Goal: Transaction & Acquisition: Purchase product/service

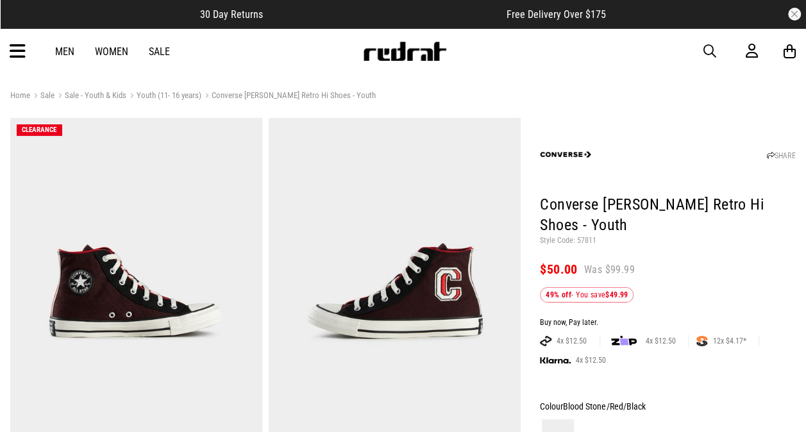
drag, startPoint x: 0, startPoint y: 0, endPoint x: 46, endPoint y: 96, distance: 106.4
click at [46, 96] on link "Sale" at bounding box center [42, 96] width 24 height 12
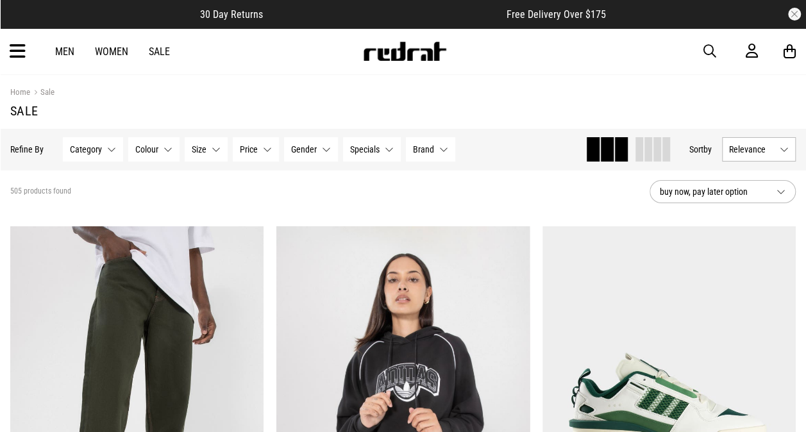
click at [107, 146] on button "Category None selected" at bounding box center [93, 149] width 60 height 24
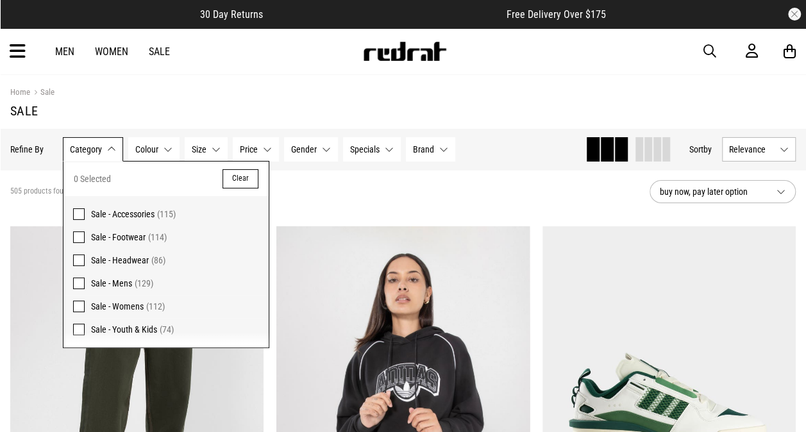
click at [79, 235] on span at bounding box center [79, 237] width 12 height 12
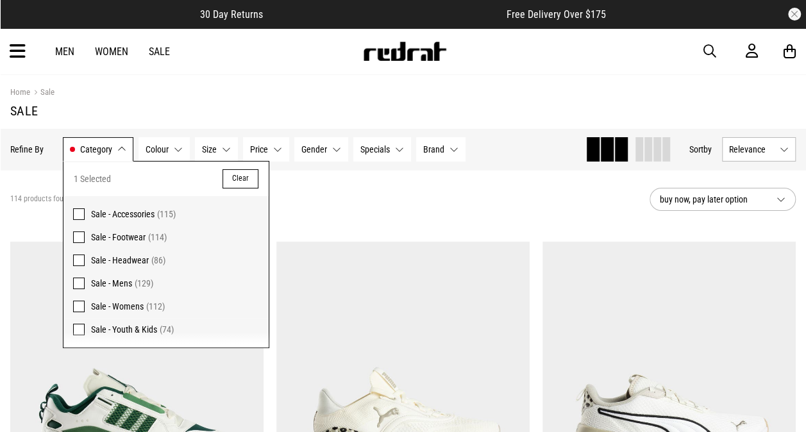
click at [76, 308] on span at bounding box center [79, 307] width 12 height 12
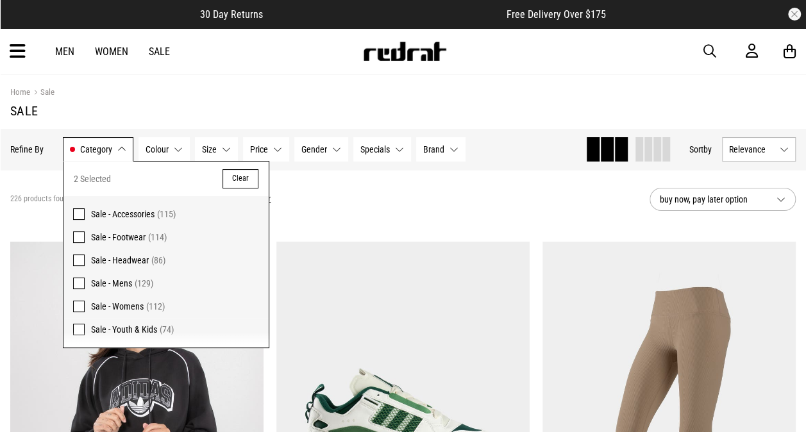
click at [367, 199] on div "226 products found Active Filters Sale - Footwear Sale - Womens Clear" at bounding box center [324, 199] width 629 height 38
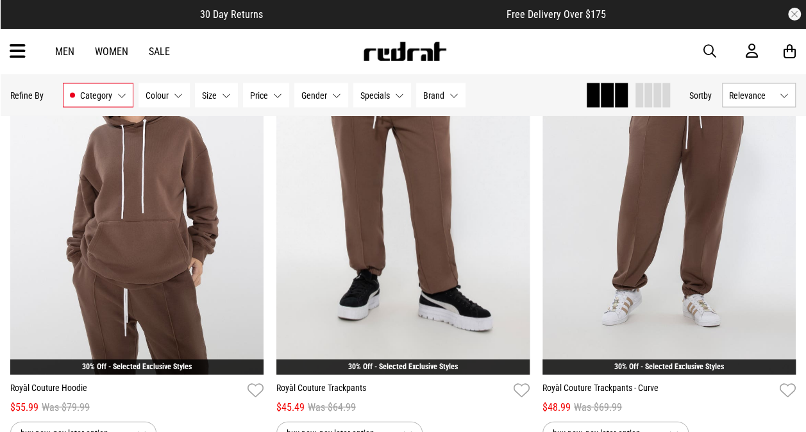
scroll to position [1154, 0]
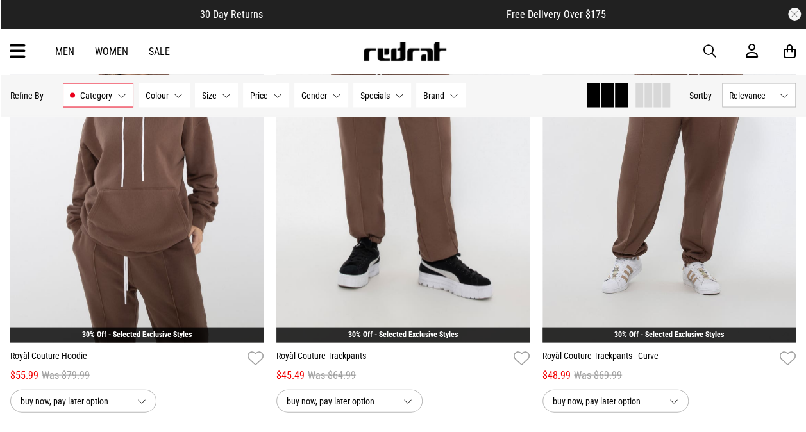
click at [118, 101] on button "Category Sale - Footwear, Sale - Womens" at bounding box center [98, 95] width 71 height 24
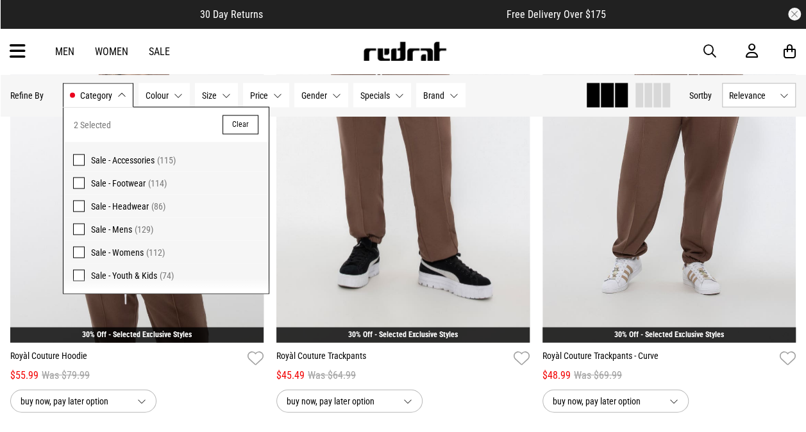
click at [76, 251] on span at bounding box center [79, 252] width 12 height 12
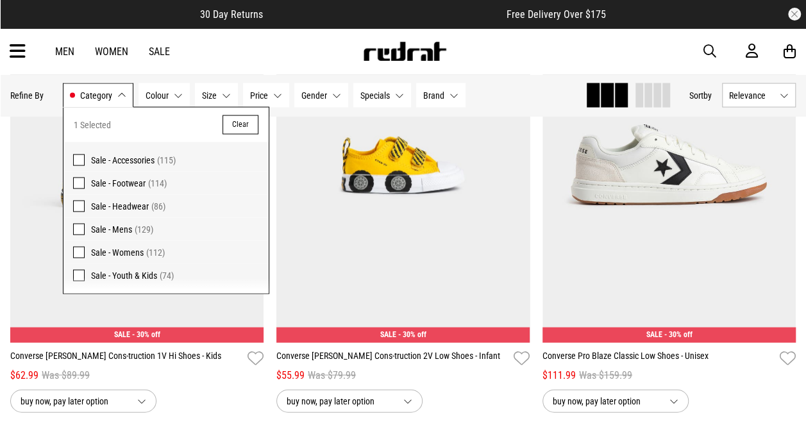
click at [532, 110] on div "Hide Refine s Refine By Filters Category Sale - Footwear Category 1 Selected Cl…" at bounding box center [403, 94] width 806 height 41
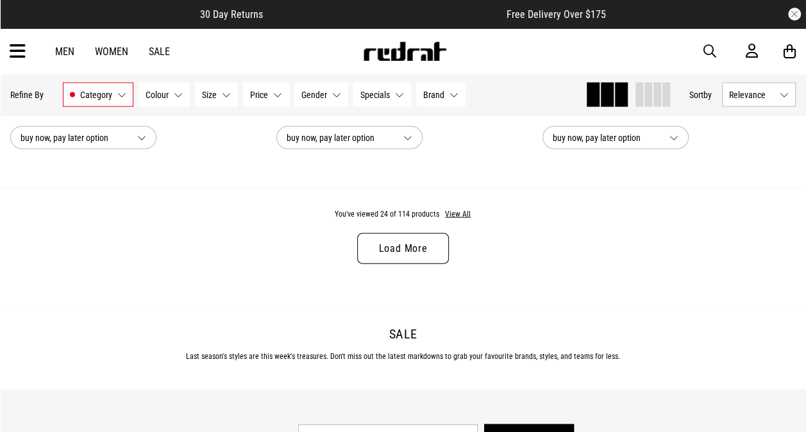
scroll to position [3692, 0]
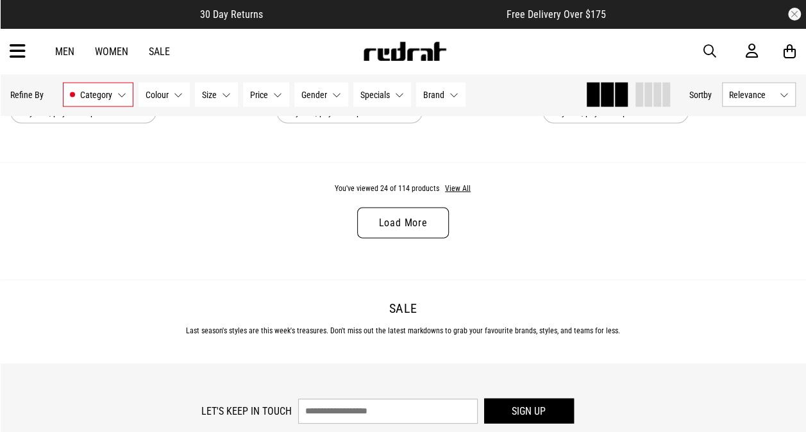
click at [392, 228] on link "Load More" at bounding box center [402, 223] width 91 height 31
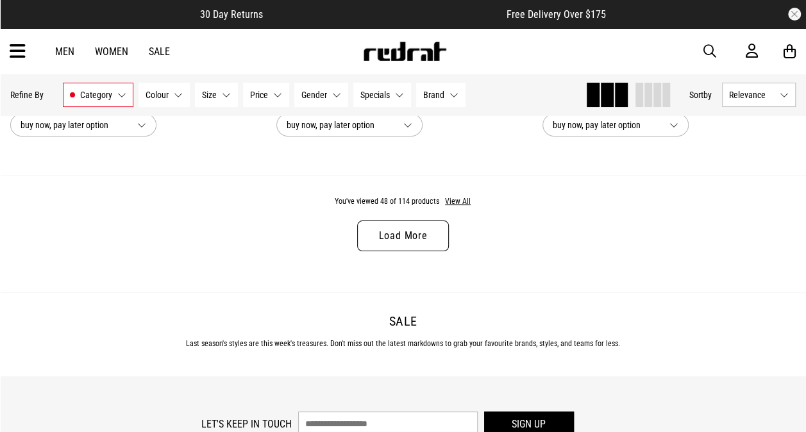
scroll to position [7281, 0]
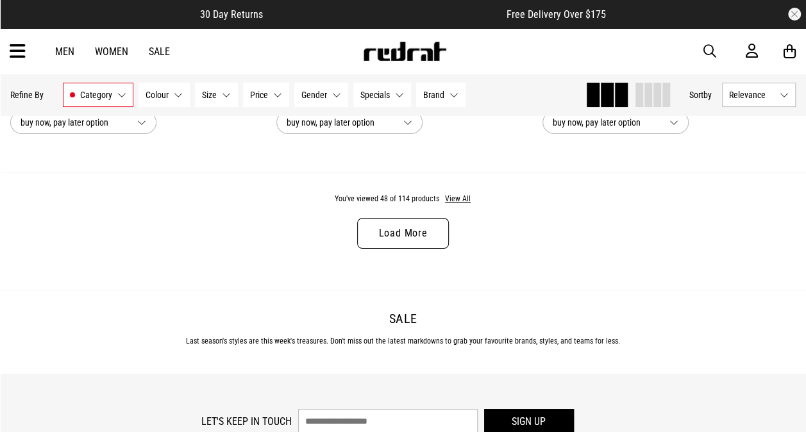
click at [392, 228] on link "Load More" at bounding box center [402, 233] width 91 height 31
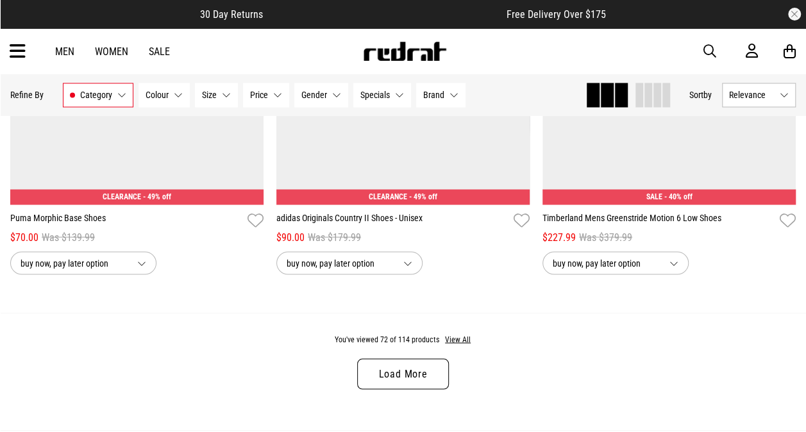
scroll to position [10742, 0]
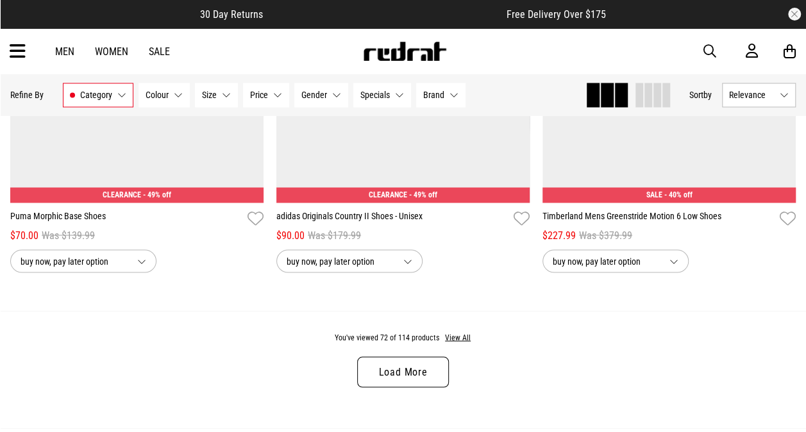
click at [411, 374] on link "Load More" at bounding box center [402, 371] width 91 height 31
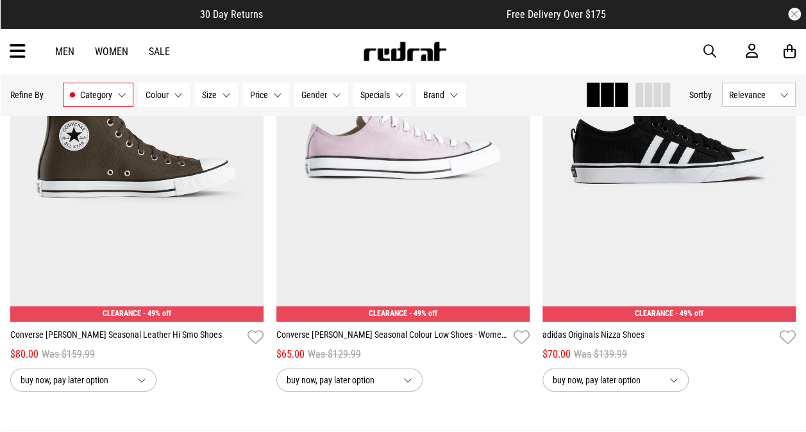
scroll to position [14229, 0]
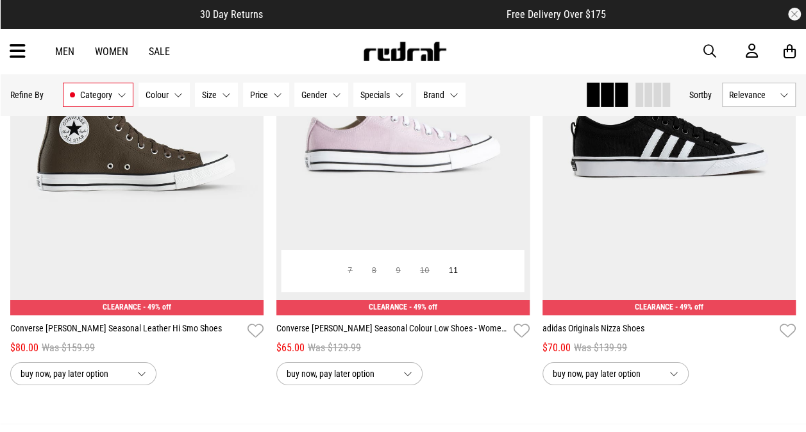
click at [404, 335] on link "Converse [PERSON_NAME] Seasonal Colour Low Shoes - Womens" at bounding box center [392, 331] width 232 height 19
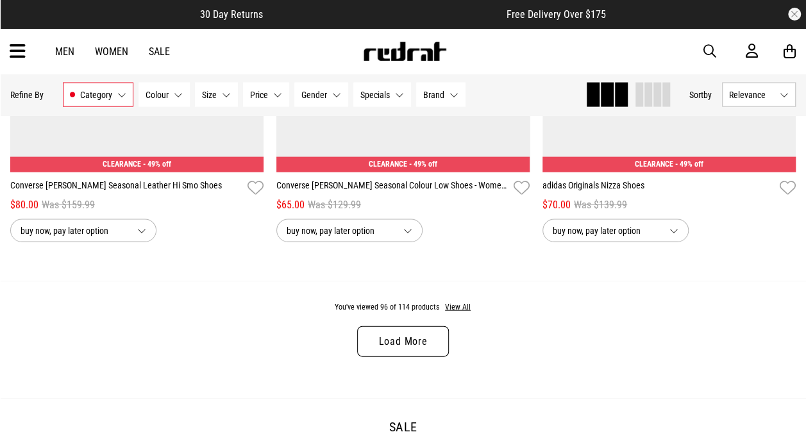
scroll to position [3648, 0]
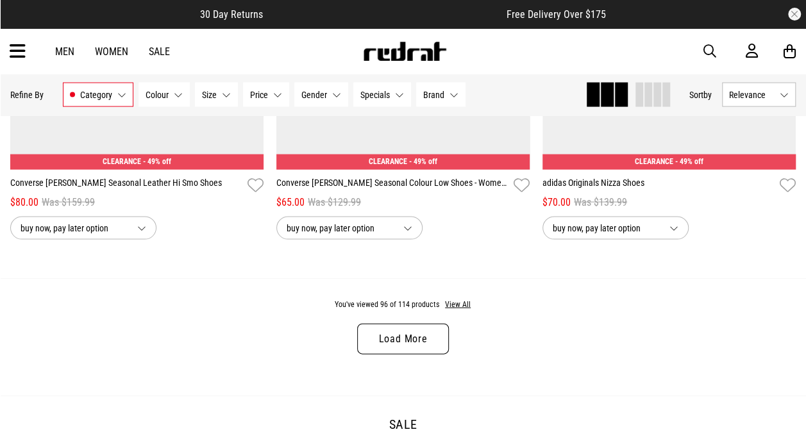
click at [408, 333] on link "Load More" at bounding box center [402, 339] width 91 height 31
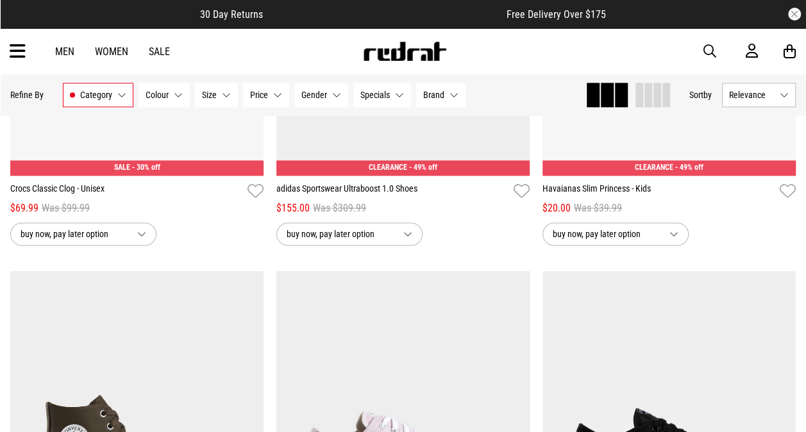
scroll to position [3084, 0]
